Goal: Check status: Check status

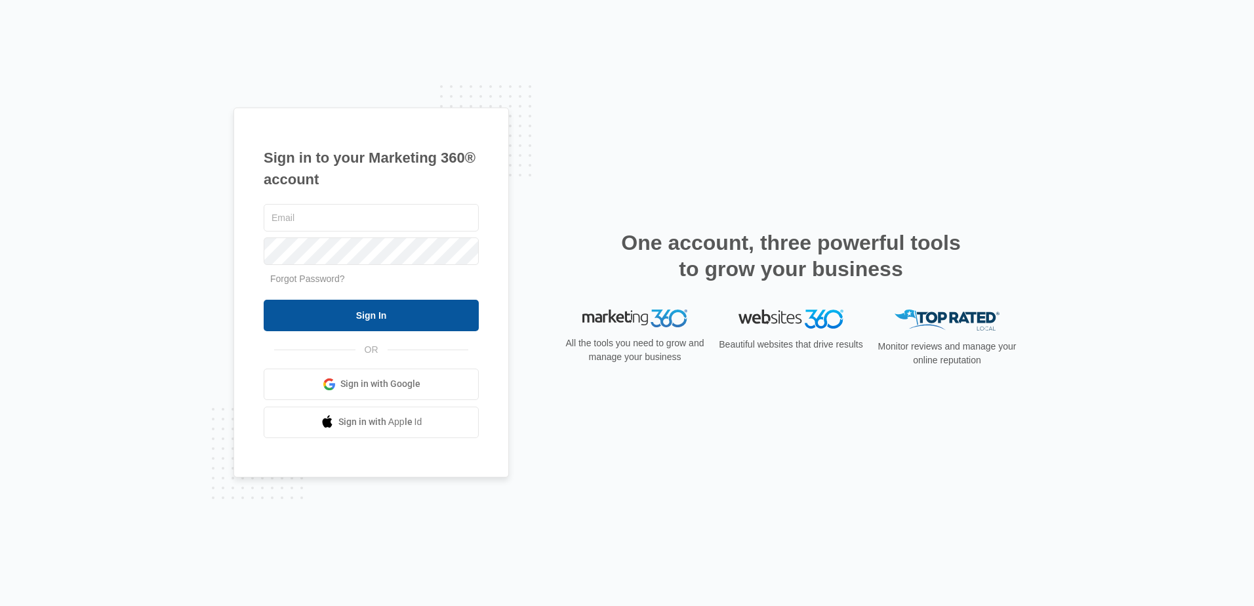
type input "[EMAIL_ADDRESS][DOMAIN_NAME]"
click at [375, 311] on input "Sign In" at bounding box center [371, 315] width 215 height 31
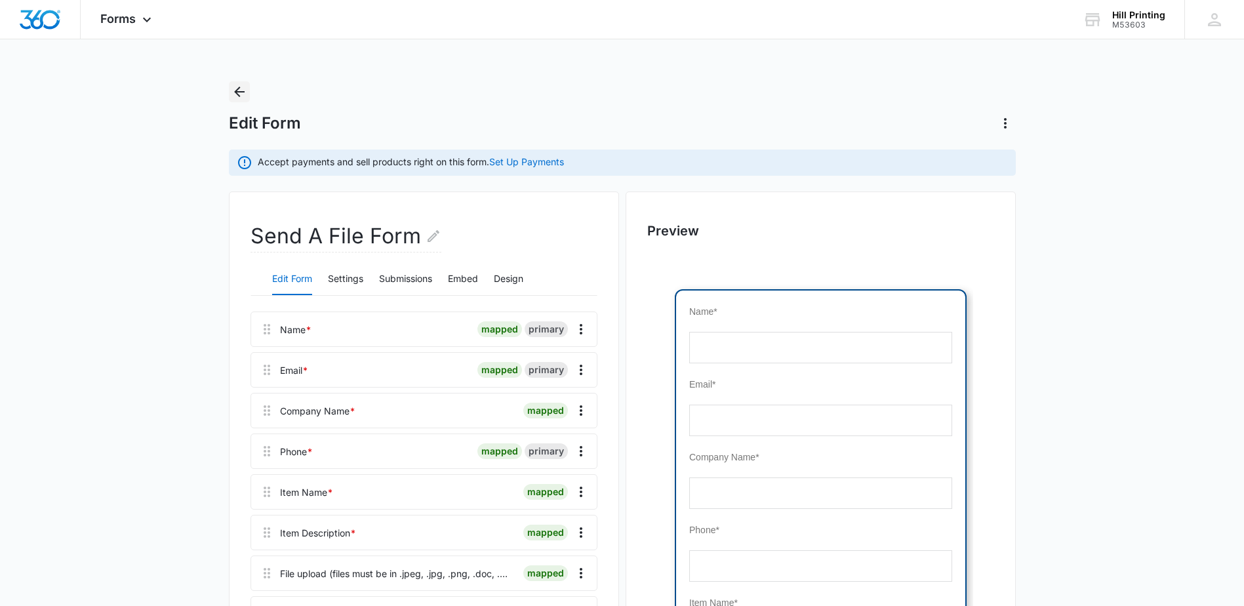
click at [245, 92] on icon "Back" at bounding box center [239, 92] width 16 height 16
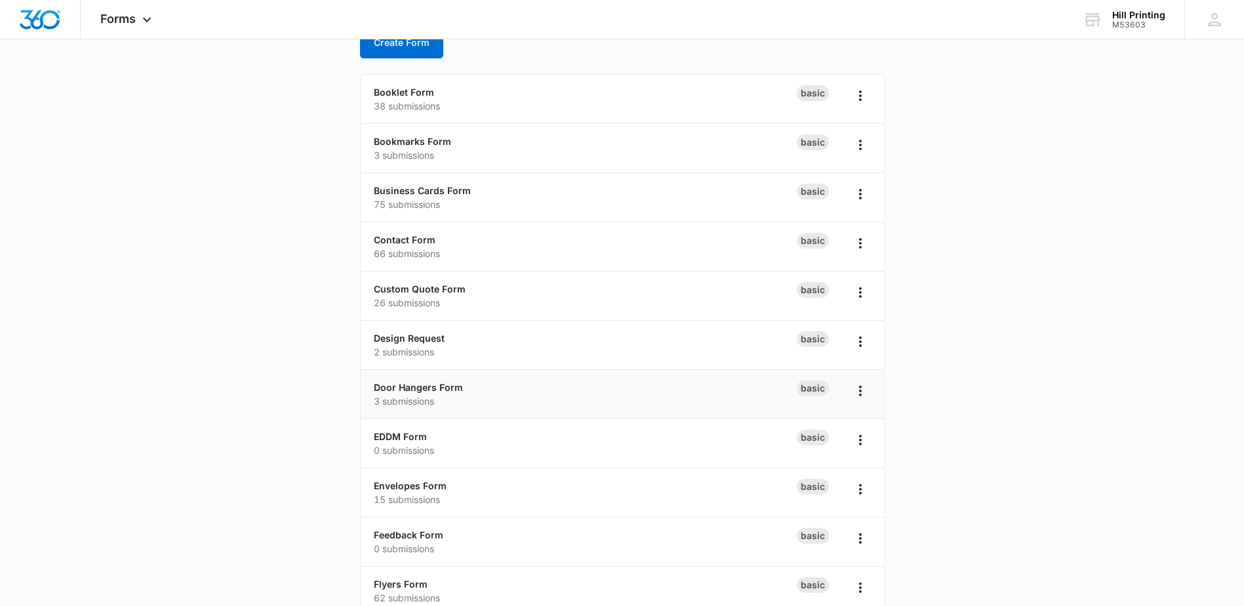
scroll to position [262, 0]
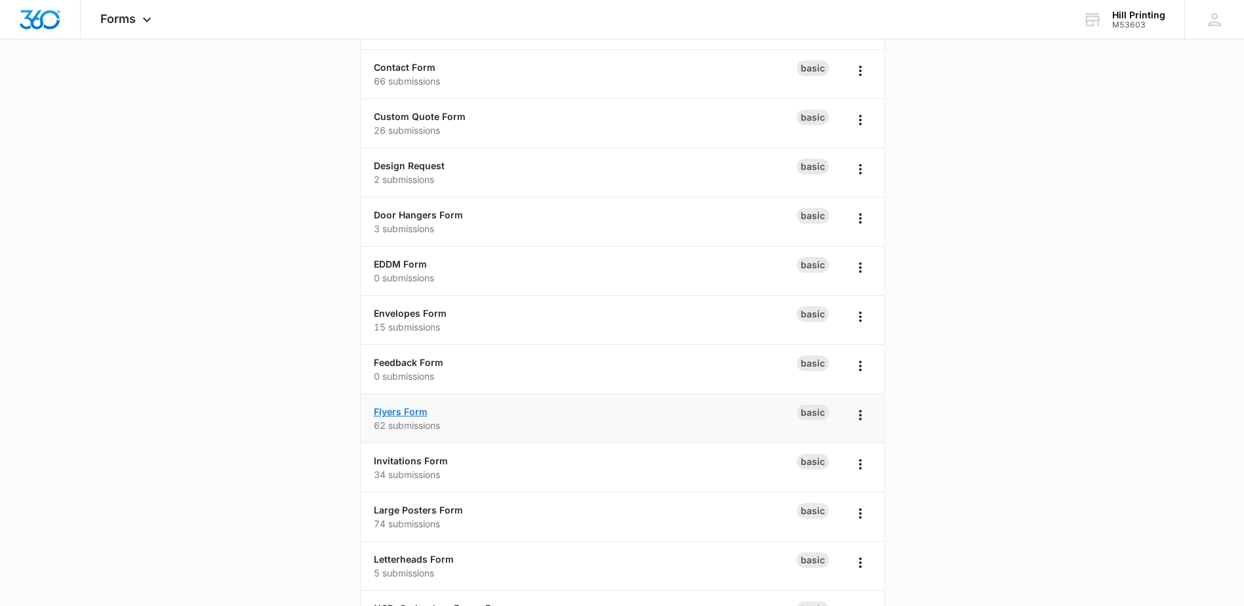
click at [397, 409] on link "Flyers Form" at bounding box center [401, 411] width 54 height 11
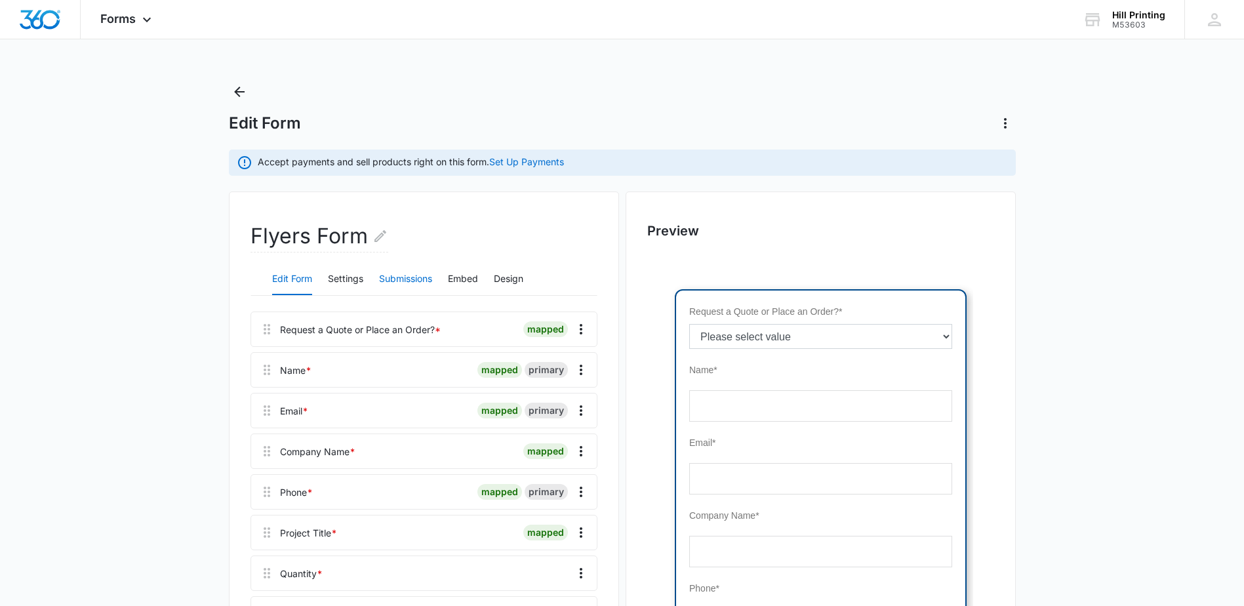
click at [419, 279] on button "Submissions" at bounding box center [405, 279] width 53 height 31
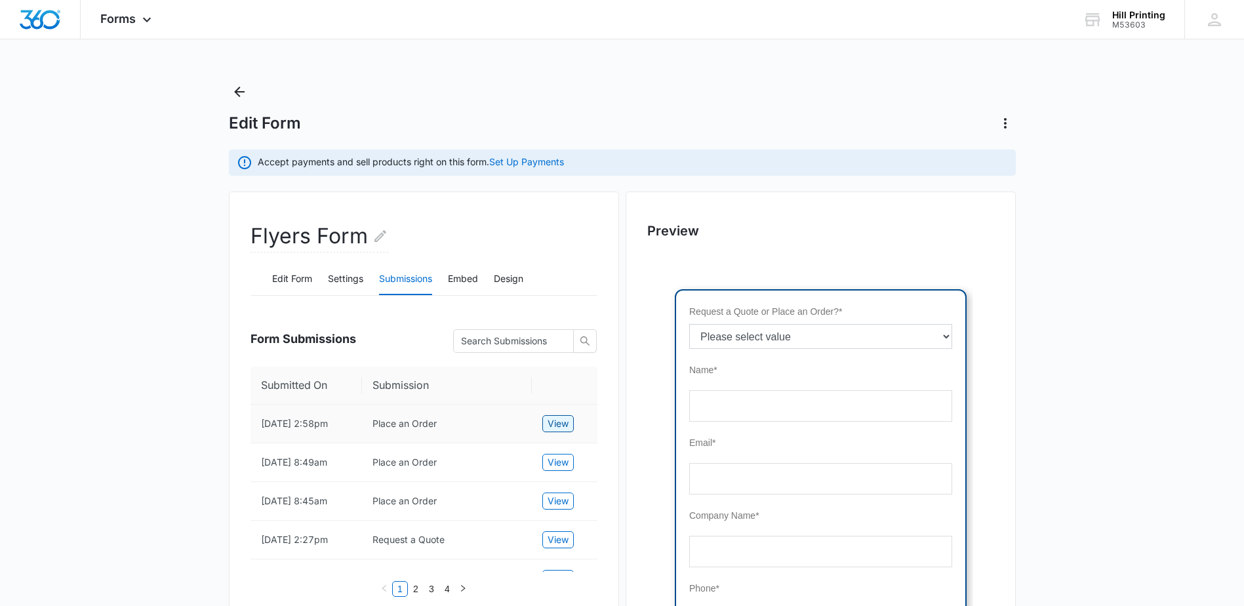
click at [557, 431] on span "View" at bounding box center [558, 423] width 21 height 14
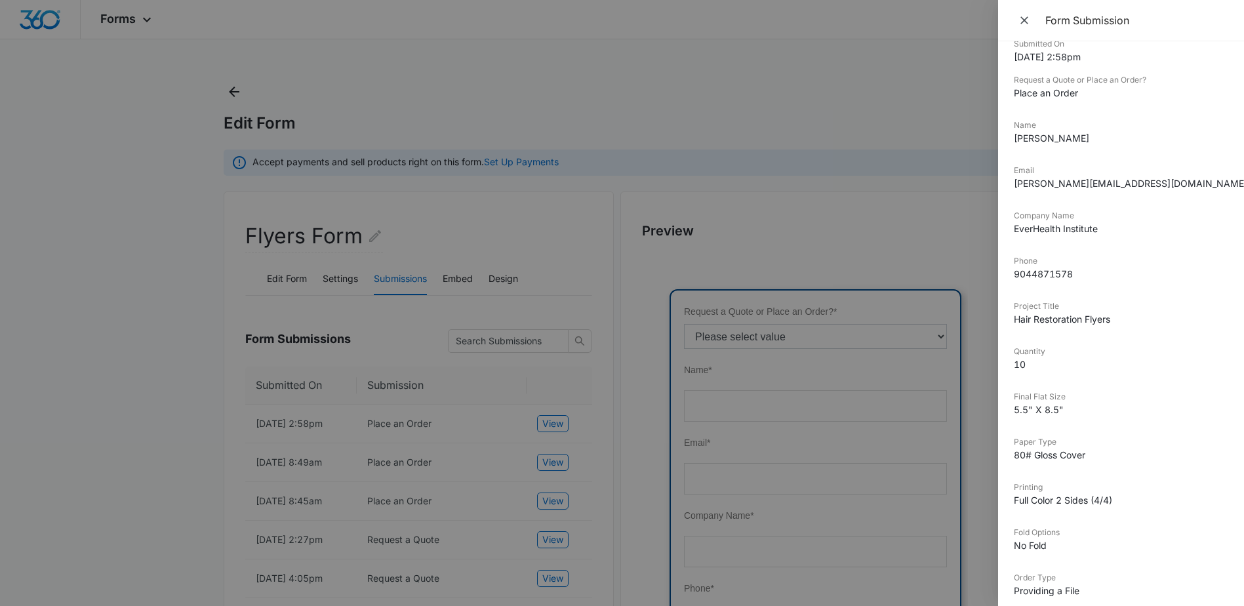
scroll to position [262, 0]
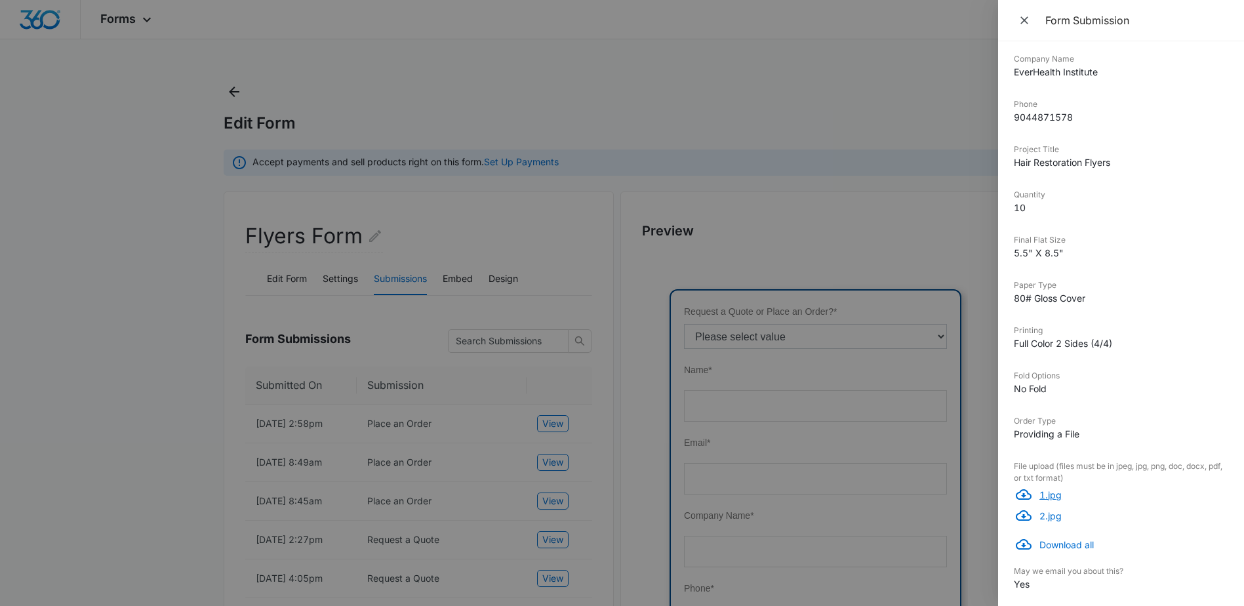
click at [1047, 497] on p "1.jpg" at bounding box center [1133, 495] width 189 height 14
click at [1052, 519] on p "2.jpg" at bounding box center [1133, 516] width 189 height 14
